Goal: Task Accomplishment & Management: Manage account settings

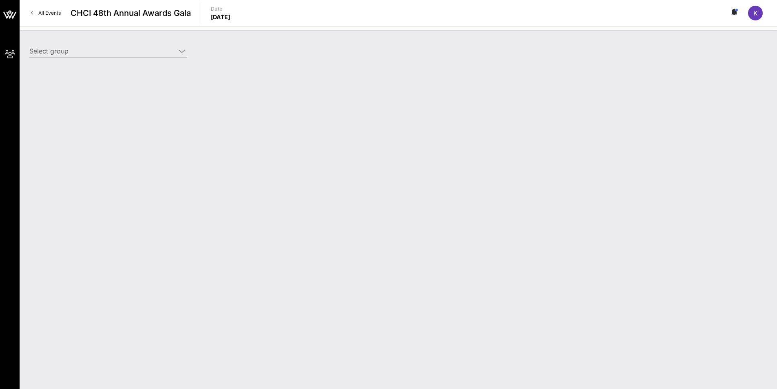
type input "[PERSON_NAME] Law Organization, LLP ([PERSON_NAME] Law Organization, LLP) [[PER…"
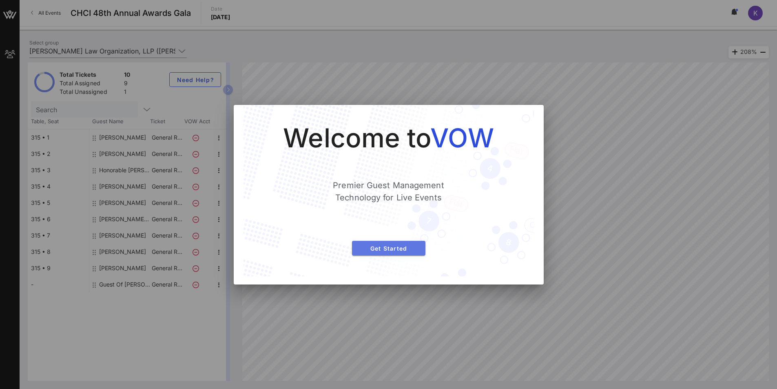
click at [393, 243] on button "Get Started" at bounding box center [388, 248] width 73 height 15
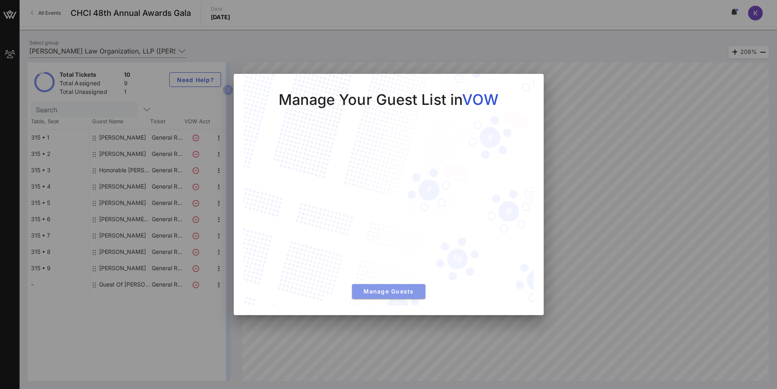
click at [397, 290] on span "Manage Guests" at bounding box center [389, 291] width 60 height 7
